Goal: Communication & Community: Answer question/provide support

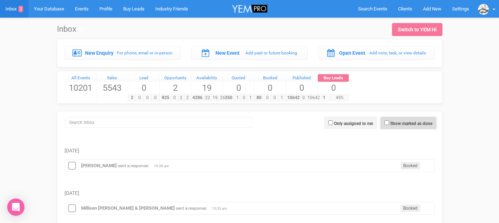
click at [386, 120] on span "Show marked as done" at bounding box center [409, 123] width 56 height 12
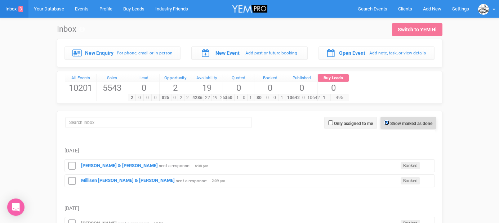
click at [385, 122] on input "Show marked as done" at bounding box center [387, 122] width 5 height 5
click at [387, 122] on input "Show marked as done" at bounding box center [387, 122] width 5 height 5
checkbox input "true"
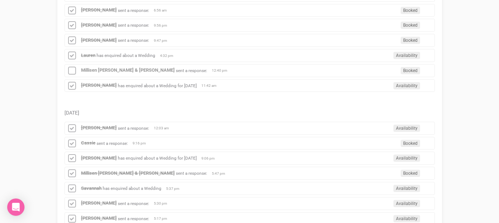
scroll to position [434, 0]
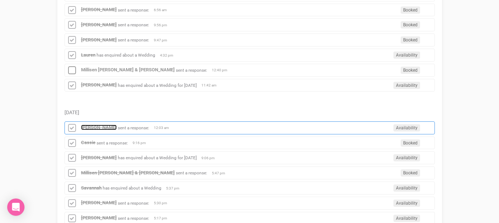
click at [90, 127] on strong "[PERSON_NAME]" at bounding box center [99, 127] width 36 height 5
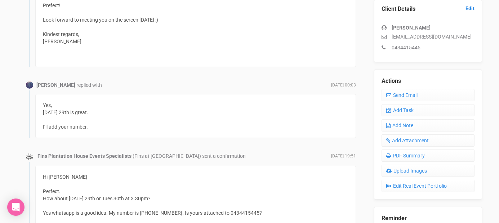
scroll to position [240, 0]
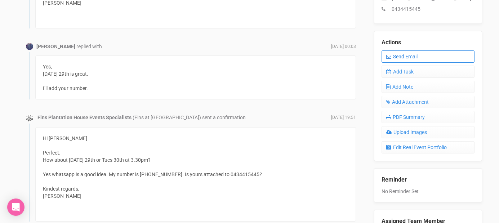
click at [396, 57] on link "Send Email" at bounding box center [428, 56] width 93 height 12
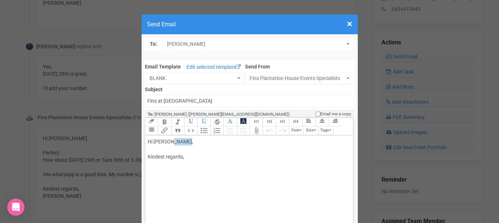
drag, startPoint x: 171, startPoint y: 141, endPoint x: 198, endPoint y: 141, distance: 27.4
click at [198, 141] on div "Hi [PERSON_NAME], Kindest regards," at bounding box center [248, 157] width 200 height 38
drag, startPoint x: 301, startPoint y: 158, endPoint x: 261, endPoint y: 156, distance: 39.7
click at [261, 156] on div "Hi [PERSON_NAME] Can we push back our call to 4.30pm [DATE]? I have a cleint co…" at bounding box center [248, 164] width 200 height 53
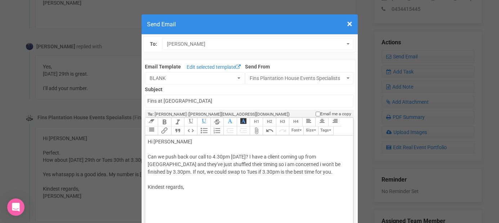
click at [337, 163] on div "Hi [PERSON_NAME] Can we push back our call to 4.30pm [DATE]? I have a client co…" at bounding box center [248, 172] width 200 height 68
click at [278, 157] on div "Hi [PERSON_NAME] Can we push back our call to 4.30pm [DATE]? I have a client co…" at bounding box center [248, 176] width 200 height 76
click at [165, 163] on div "Hi [PERSON_NAME] Can we push back our call to 4.30pm [DATE]? I have a corptoate…" at bounding box center [248, 176] width 200 height 76
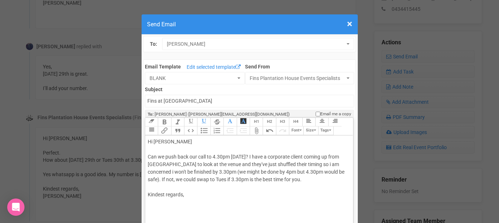
click at [256, 193] on div "Hi [PERSON_NAME] Can we push back our call to 4.30pm [DATE]? I have a corporate…" at bounding box center [248, 176] width 200 height 76
type trix-editor "<div>Hi [PERSON_NAME];<br><br>Can we push back our call to 4.30pm [DATE]? I hav…"
click at [256, 210] on div "Hi [PERSON_NAME] Can we push back our call to 4.30pm [DATE]? I have a corporate…" at bounding box center [248, 179] width 200 height 83
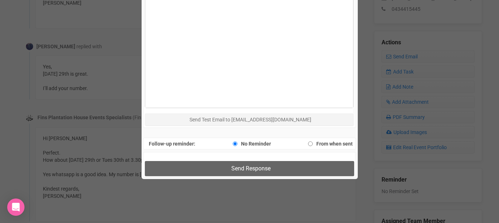
scroll to position [372, 0]
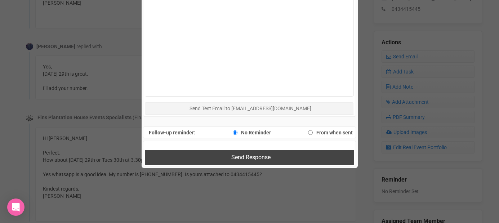
click at [215, 153] on button "Send Response" at bounding box center [249, 157] width 209 height 15
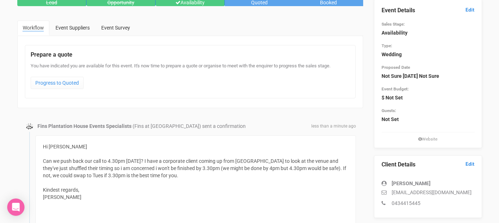
scroll to position [0, 0]
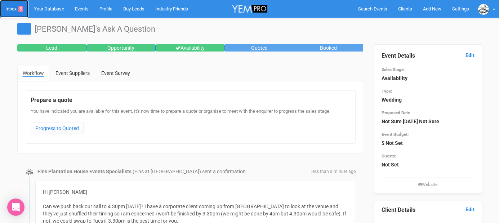
click at [13, 12] on link "Inbox 5" at bounding box center [14, 9] width 28 height 18
